Goal: Task Accomplishment & Management: Manage account settings

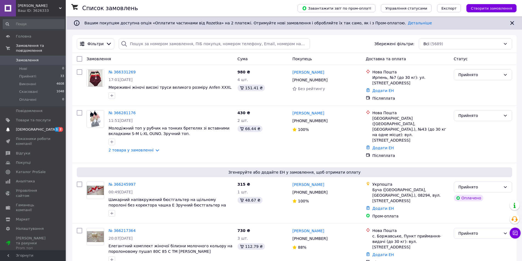
click at [59, 127] on span "2" at bounding box center [61, 129] width 4 height 5
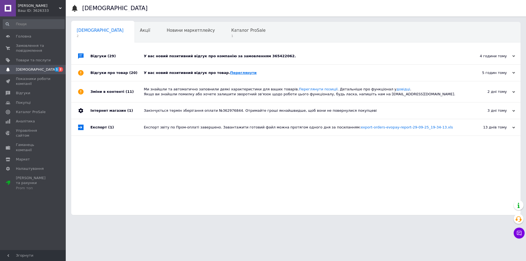
click at [230, 73] on link "Переглянути" at bounding box center [243, 73] width 27 height 4
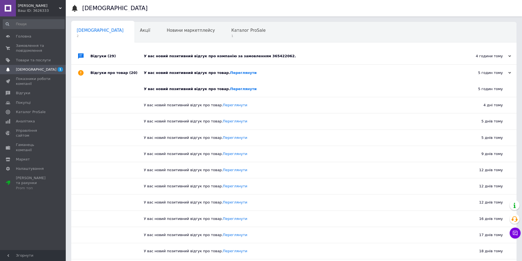
click at [241, 55] on div "У вас новий позитивний відгук про компанію за замовленням 365422062." at bounding box center [300, 56] width 312 height 5
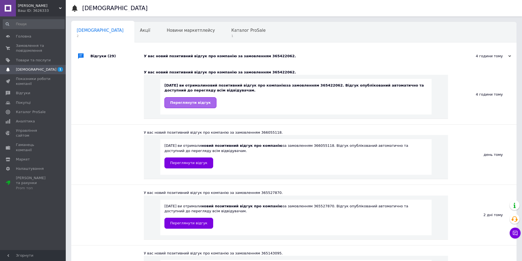
click at [199, 103] on span "Переглянути відгук" at bounding box center [190, 103] width 41 height 4
click at [27, 46] on span "Замовлення та повідомлення" at bounding box center [33, 48] width 35 height 10
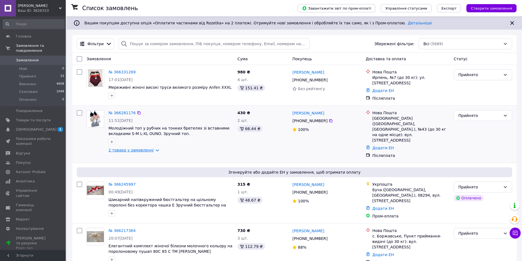
click at [152, 150] on link "2 товара у замовленні" at bounding box center [130, 150] width 45 height 4
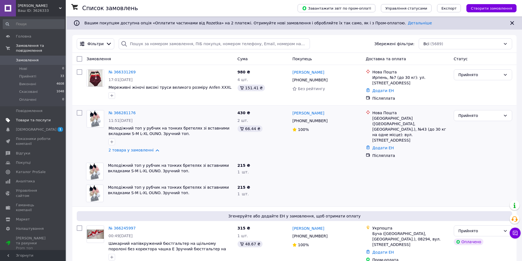
click at [35, 118] on span "Товари та послуги" at bounding box center [33, 120] width 35 height 5
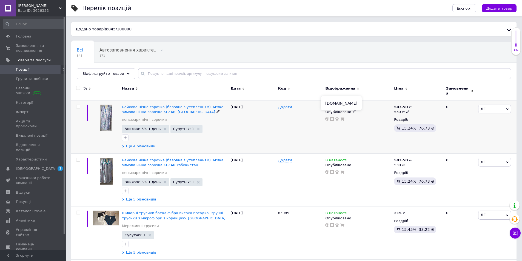
click at [333, 117] on icon at bounding box center [332, 119] width 4 height 4
click at [24, 39] on span "Головна" at bounding box center [23, 36] width 15 height 5
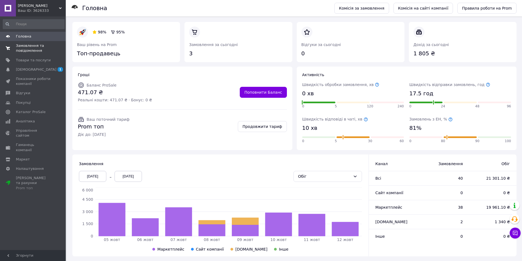
click at [26, 49] on span "Замовлення та повідомлення" at bounding box center [33, 48] width 35 height 10
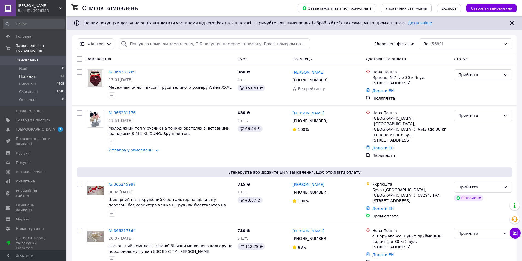
click at [31, 74] on span "Прийняті" at bounding box center [27, 76] width 17 height 5
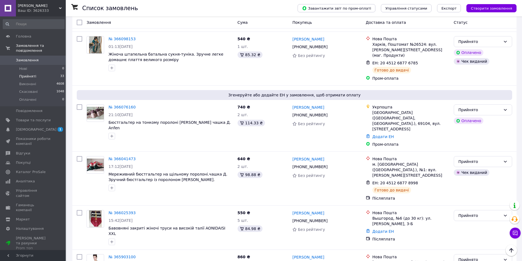
scroll to position [473, 0]
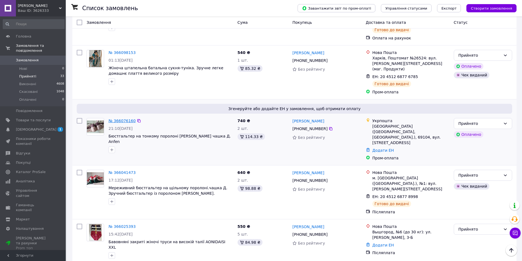
click at [116, 119] on link "№ 366076160" at bounding box center [121, 121] width 27 height 4
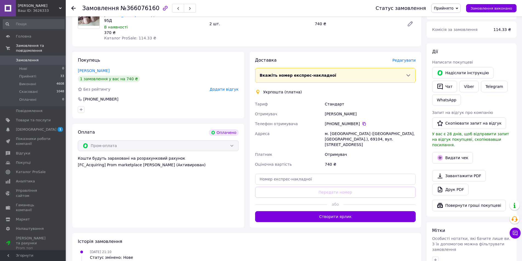
scroll to position [199, 0]
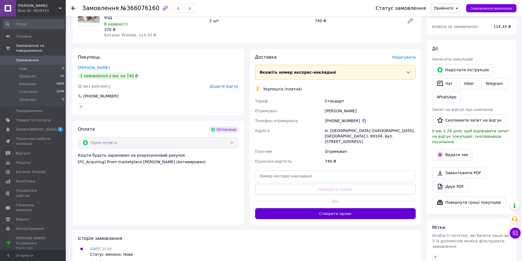
click at [369, 208] on button "Створити ярлик" at bounding box center [335, 213] width 161 height 11
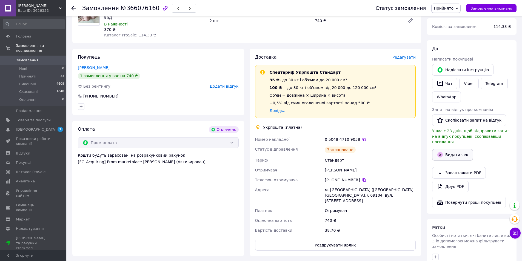
click at [448, 149] on button "Видати чек" at bounding box center [452, 155] width 41 height 12
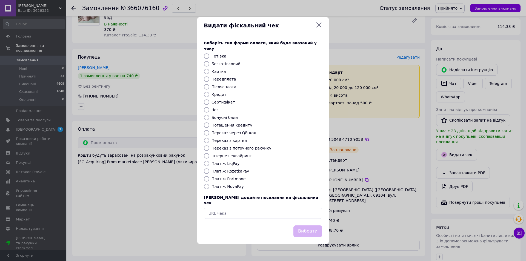
click at [206, 170] on input "Платіж RozetkaPay" at bounding box center [206, 170] width 5 height 5
radio input "true"
click at [309, 229] on button "Вибрати" at bounding box center [307, 231] width 29 height 12
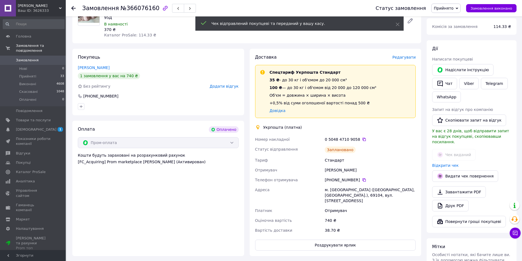
click at [74, 8] on icon at bounding box center [73, 8] width 4 height 4
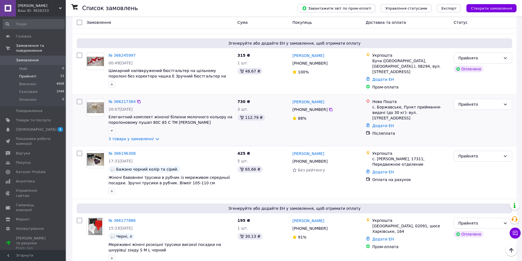
scroll to position [146, 0]
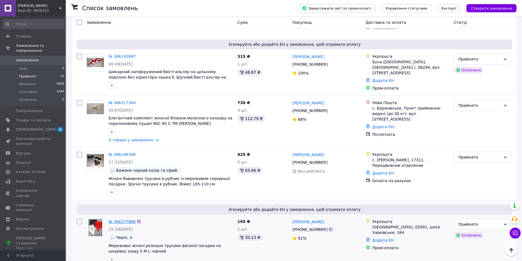
click at [125, 219] on link "№ 366177886" at bounding box center [121, 221] width 27 height 4
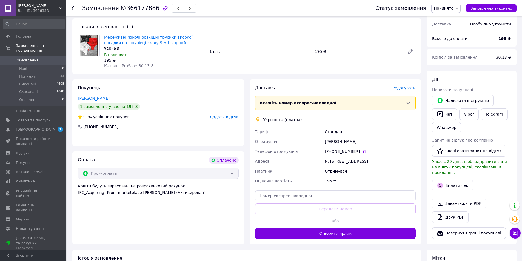
scroll to position [171, 0]
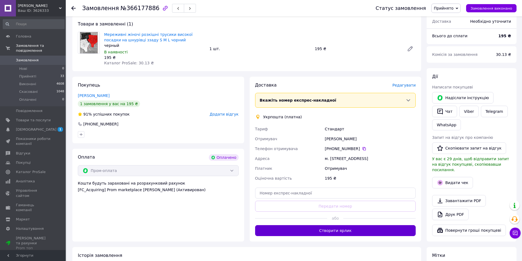
click at [363, 225] on button "Створити ярлик" at bounding box center [335, 230] width 161 height 11
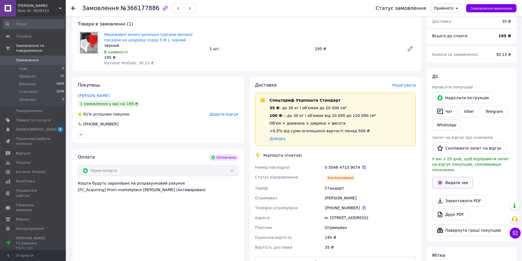
click at [459, 177] on button "Видати чек" at bounding box center [452, 183] width 41 height 12
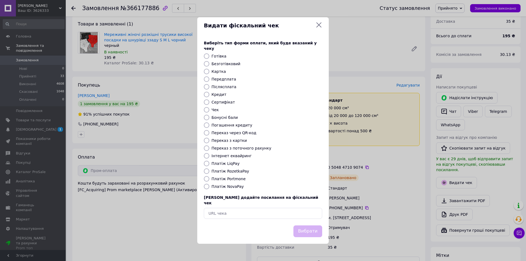
click at [206, 171] on input "Платіж RozetkaPay" at bounding box center [206, 170] width 5 height 5
radio input "true"
click at [311, 226] on button "Вибрати" at bounding box center [307, 231] width 29 height 12
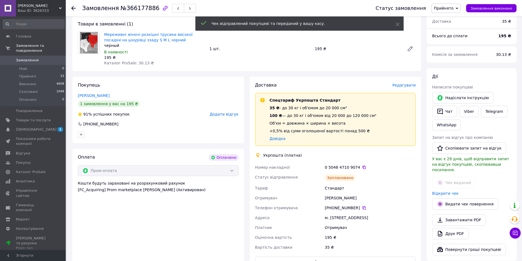
click at [73, 8] on use at bounding box center [73, 8] width 4 height 4
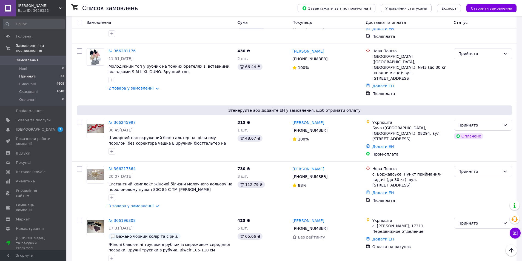
scroll to position [77, 0]
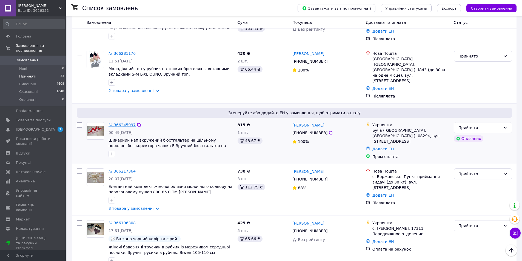
click at [124, 123] on link "№ 366245997" at bounding box center [121, 125] width 27 height 4
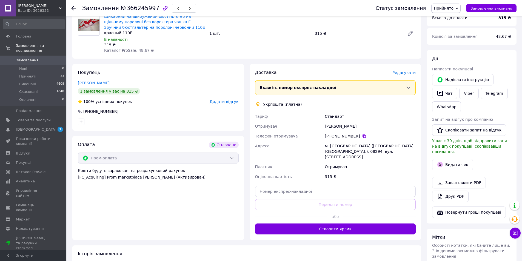
scroll to position [190, 0]
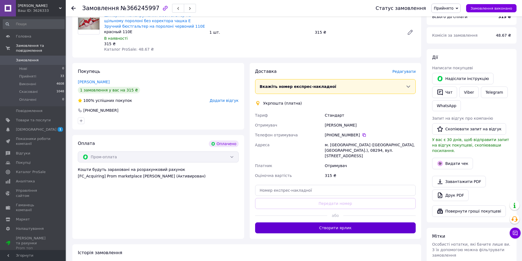
click at [327, 222] on button "Створити ярлик" at bounding box center [335, 227] width 161 height 11
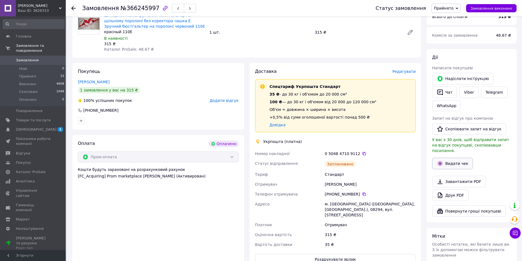
click at [463, 158] on button "Видати чек" at bounding box center [452, 164] width 41 height 12
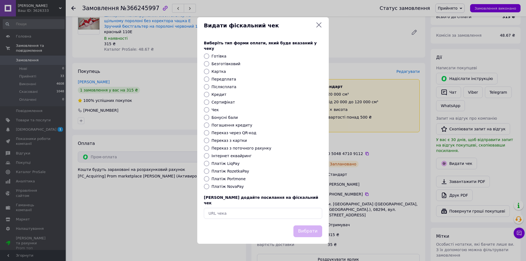
click at [205, 171] on input "Платіж RozetkaPay" at bounding box center [206, 170] width 5 height 5
radio input "true"
click at [306, 225] on button "Вибрати" at bounding box center [307, 231] width 29 height 12
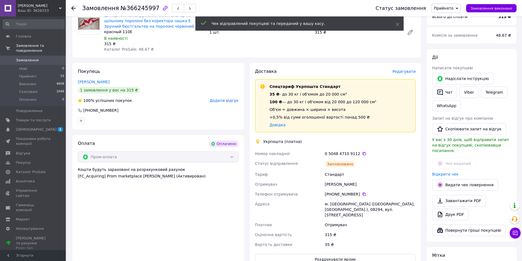
click at [73, 8] on icon at bounding box center [73, 8] width 4 height 4
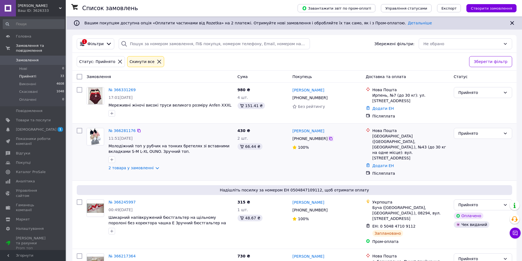
click at [328, 137] on icon at bounding box center [330, 138] width 4 height 4
click at [378, 163] on link "Додати ЕН" at bounding box center [383, 165] width 22 height 4
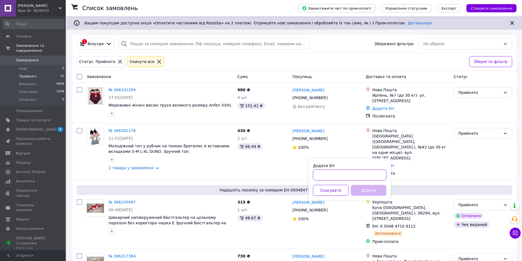
paste input "20451269210097"
type input "20451269210097"
click at [365, 193] on button "Додати" at bounding box center [369, 190] width 36 height 11
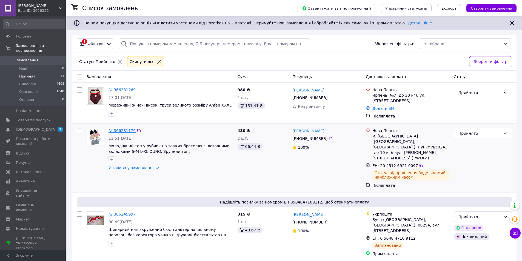
click at [120, 128] on link "№ 366281176" at bounding box center [121, 130] width 27 height 4
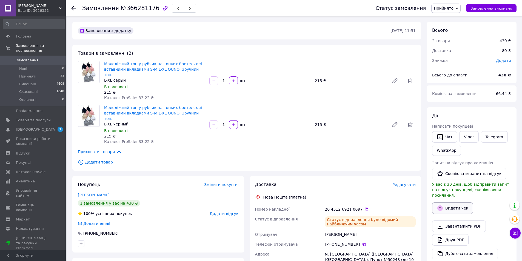
click at [457, 204] on button "Видати чек" at bounding box center [452, 208] width 41 height 12
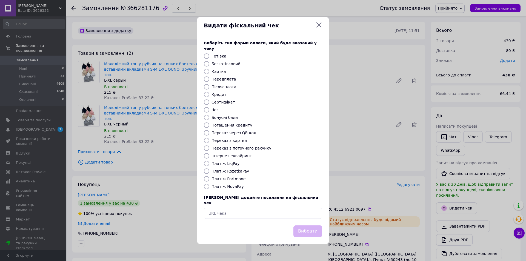
click at [205, 186] on input "Платіж NovaPay" at bounding box center [206, 186] width 5 height 5
radio input "true"
click at [308, 228] on button "Вибрати" at bounding box center [307, 231] width 29 height 12
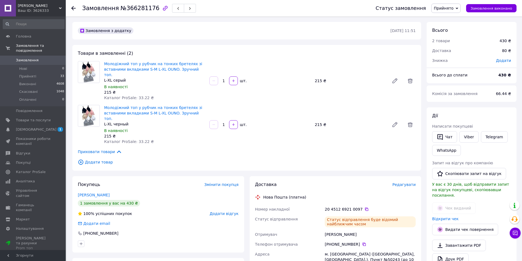
click at [72, 6] on icon at bounding box center [73, 8] width 4 height 4
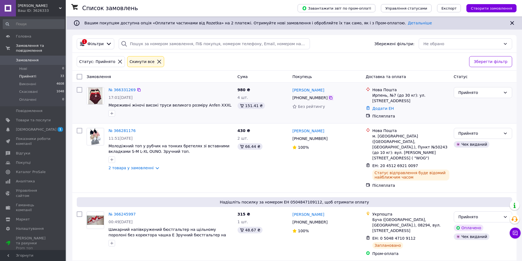
click at [328, 98] on icon at bounding box center [330, 98] width 4 height 4
click at [379, 106] on link "Додати ЕН" at bounding box center [383, 108] width 22 height 4
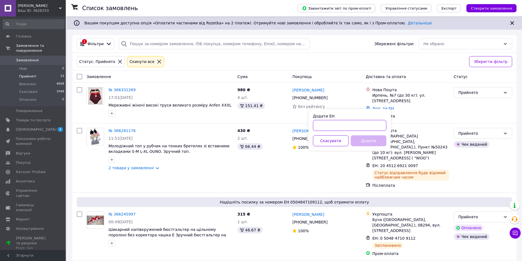
paste input "20451269210702"
type input "20451269210702"
click at [362, 139] on button "Додати" at bounding box center [369, 140] width 36 height 11
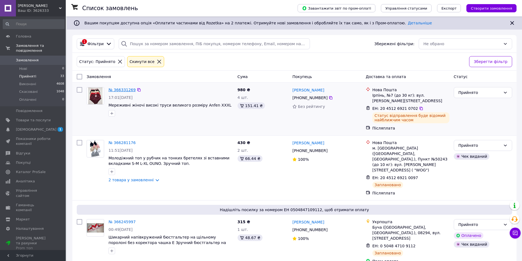
click at [119, 91] on link "№ 366331269" at bounding box center [121, 90] width 27 height 4
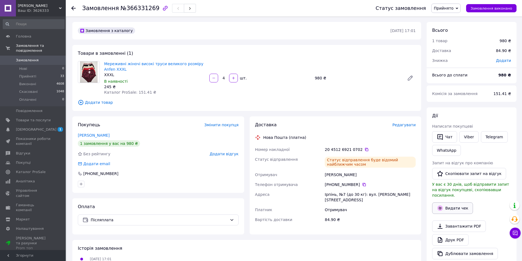
click at [460, 203] on button "Видати чек" at bounding box center [452, 208] width 41 height 12
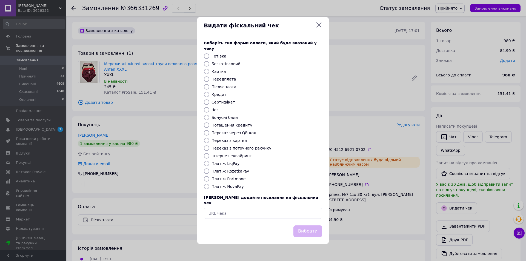
click at [205, 186] on input "Платіж NovaPay" at bounding box center [206, 186] width 5 height 5
radio input "true"
click at [304, 225] on button "Вибрати" at bounding box center [307, 231] width 29 height 12
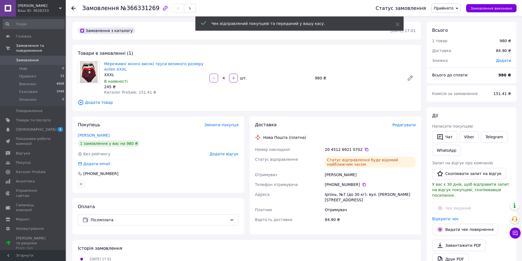
click at [73, 7] on icon at bounding box center [73, 8] width 4 height 4
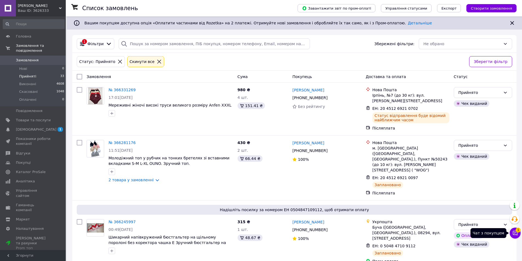
click at [517, 233] on icon at bounding box center [515, 233] width 5 height 5
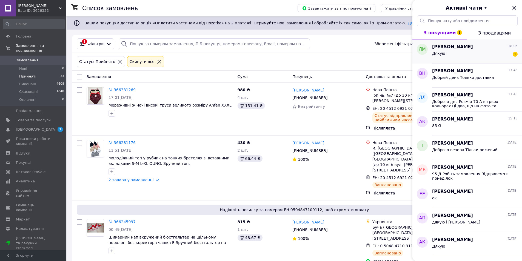
click at [483, 54] on div "Дякую! 1" at bounding box center [474, 54] width 85 height 9
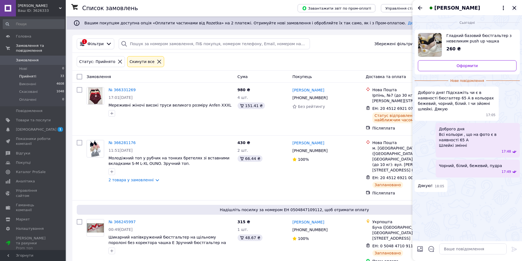
click at [515, 8] on icon "Закрити" at bounding box center [514, 8] width 7 height 7
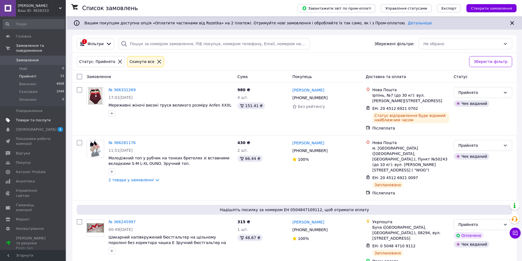
click at [31, 118] on span "Товари та послуги" at bounding box center [33, 120] width 35 height 5
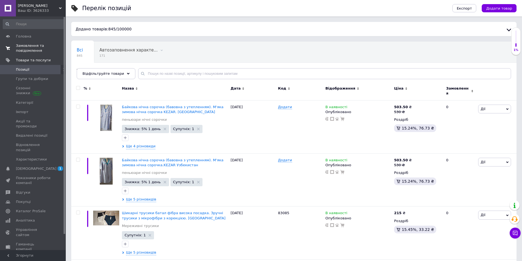
click at [32, 51] on span "Замовлення та повідомлення" at bounding box center [33, 48] width 35 height 10
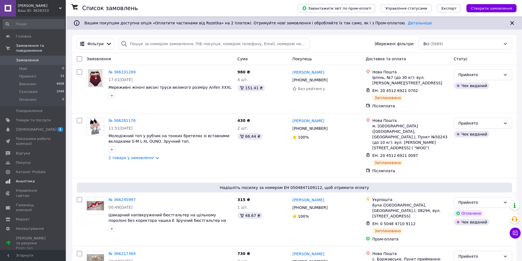
click at [24, 179] on span "Аналітика" at bounding box center [25, 181] width 19 height 5
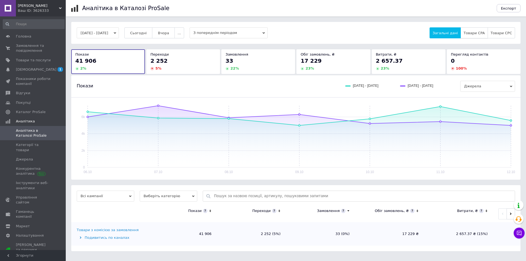
click at [476, 33] on span "Товари CPA" at bounding box center [473, 33] width 21 height 4
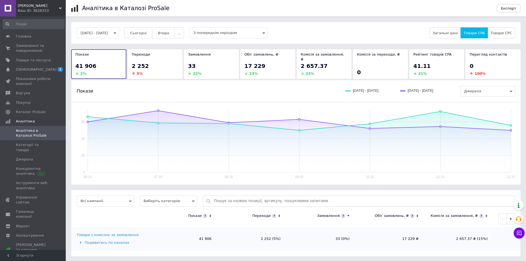
click at [116, 33] on icon "button" at bounding box center [115, 33] width 2 height 2
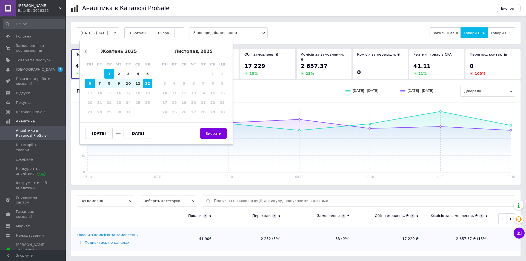
click at [107, 74] on div "1" at bounding box center [109, 74] width 10 height 10
type input "[DATE]"
click at [150, 84] on div "12" at bounding box center [148, 84] width 10 height 10
type input "[DATE]"
click at [212, 133] on span "Вибрати" at bounding box center [213, 133] width 16 height 4
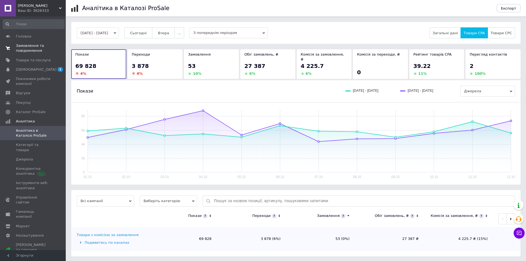
click at [27, 49] on span "Замовлення та повідомлення" at bounding box center [33, 48] width 35 height 10
